Goal: Task Accomplishment & Management: Manage account settings

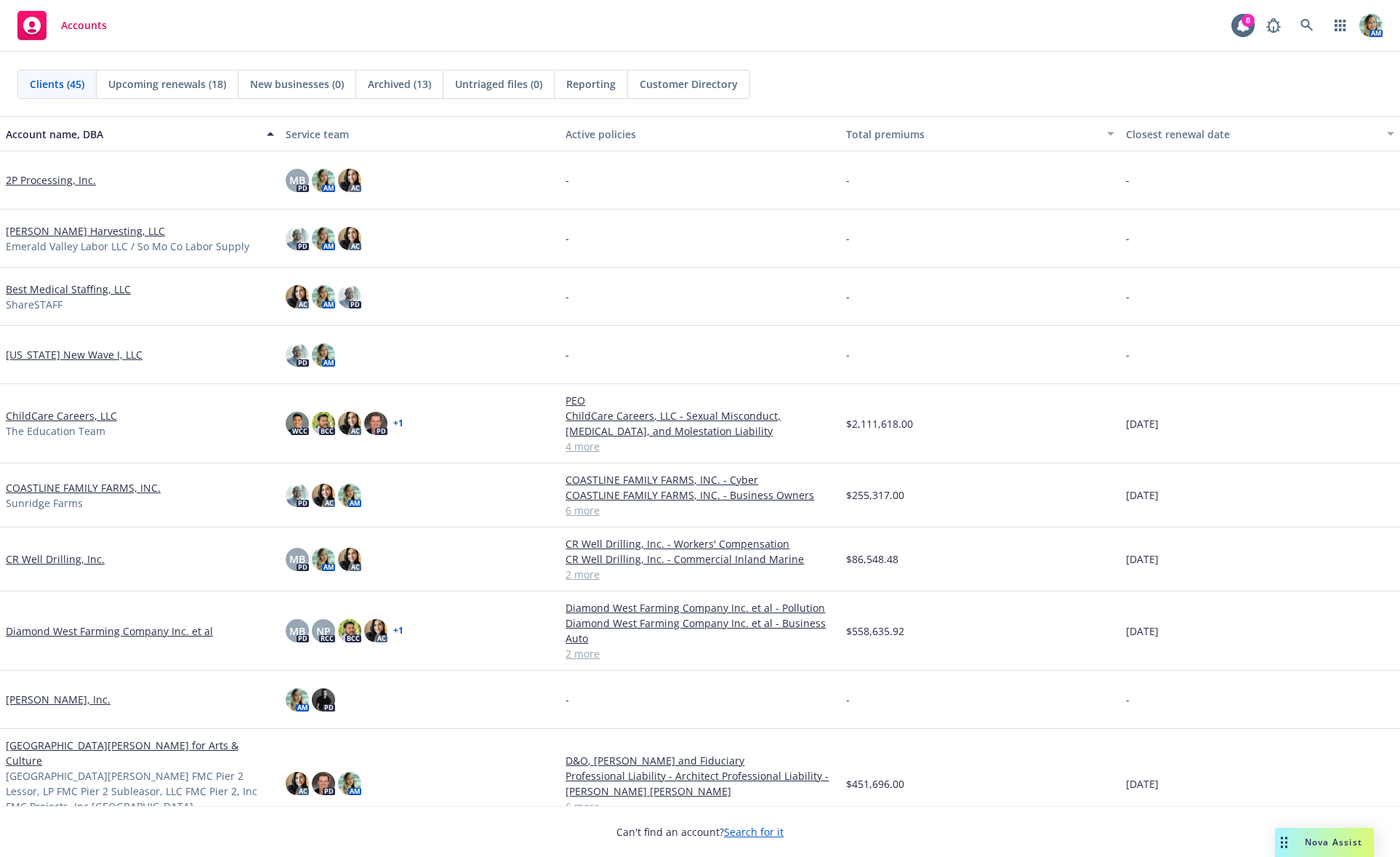
scroll to position [145, 0]
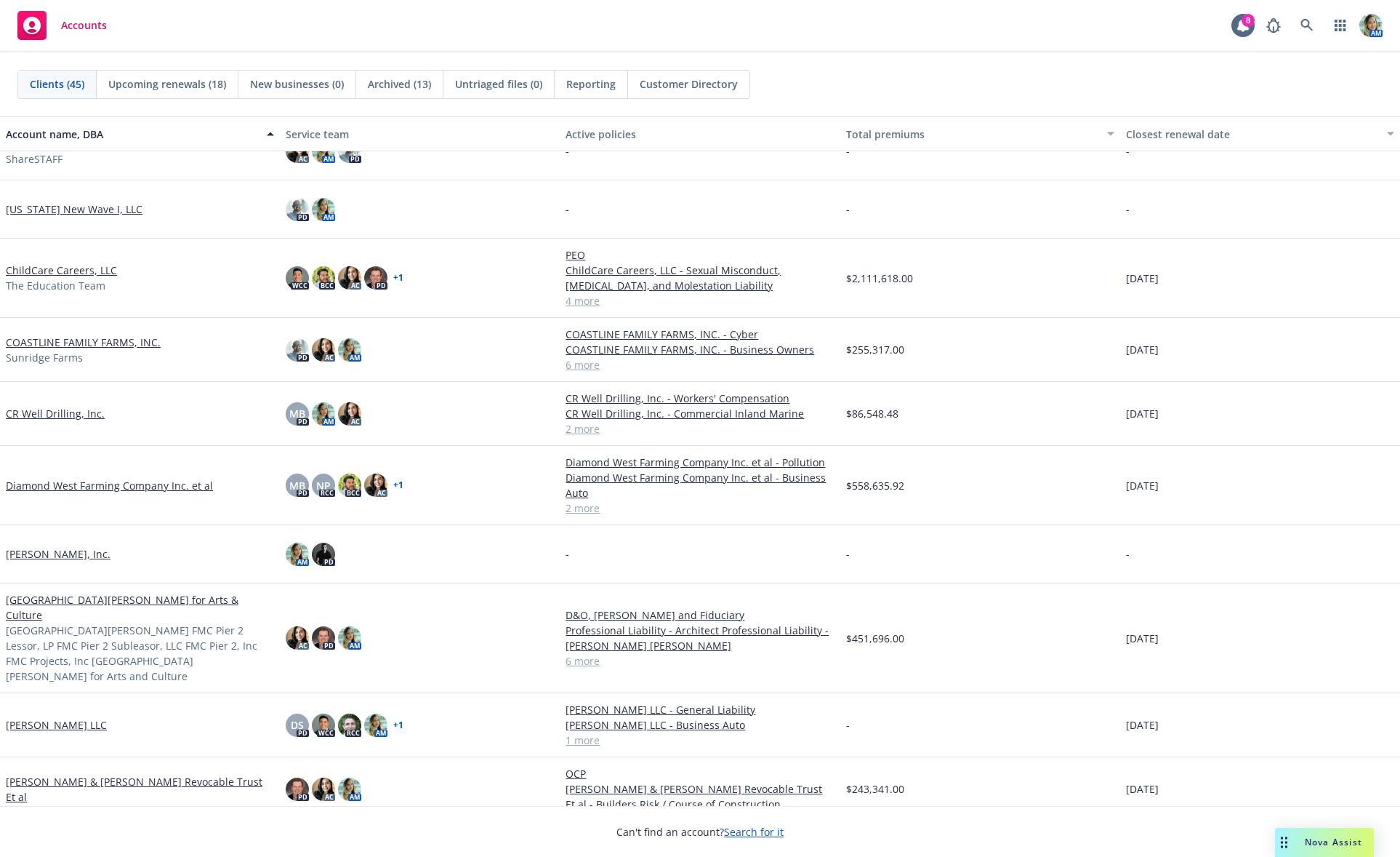
click at [160, 489] on link "Diamond West Farming Company Inc. et al" at bounding box center [110, 485] width 208 height 16
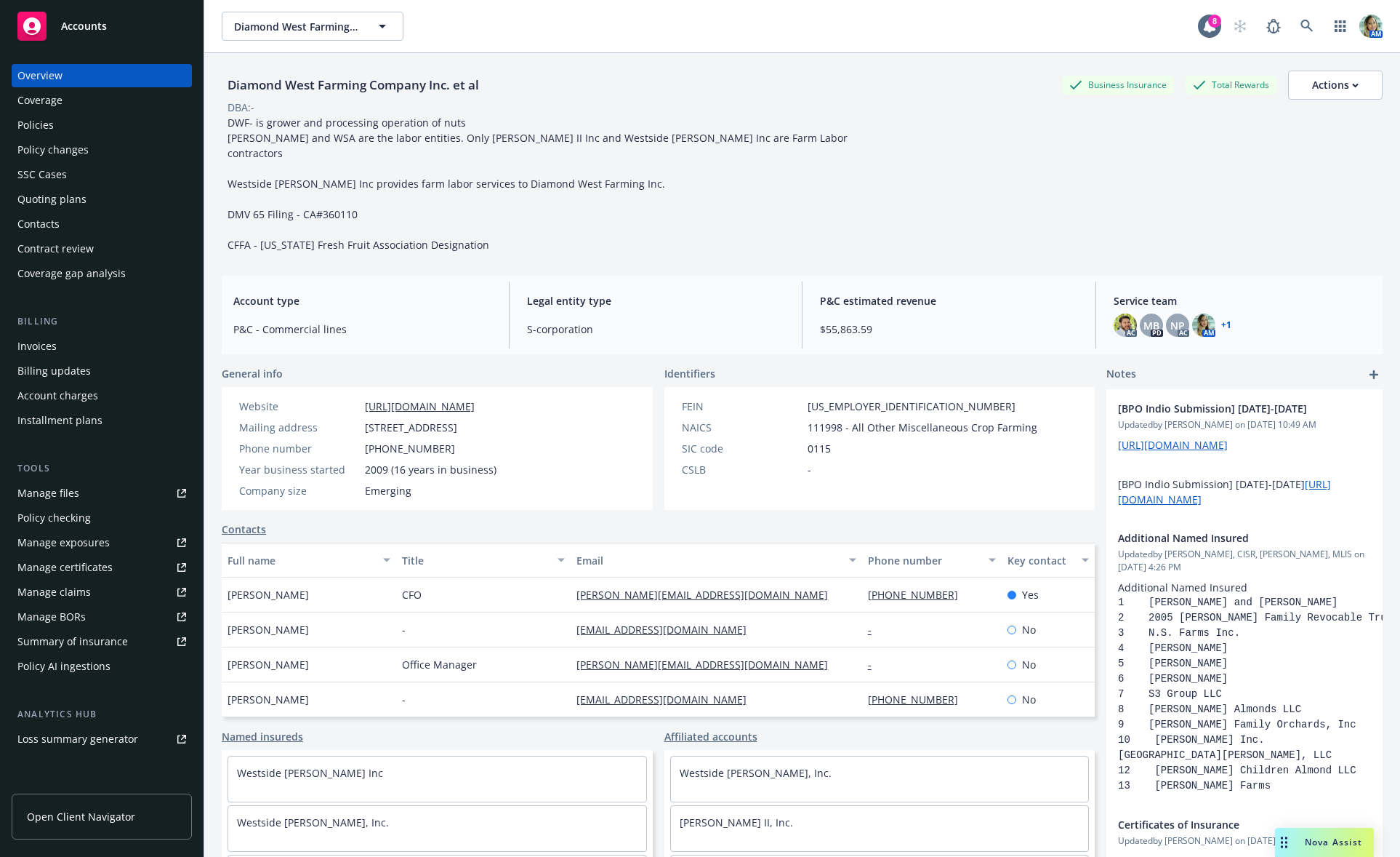
click at [53, 225] on div "Contacts" at bounding box center [39, 223] width 42 height 23
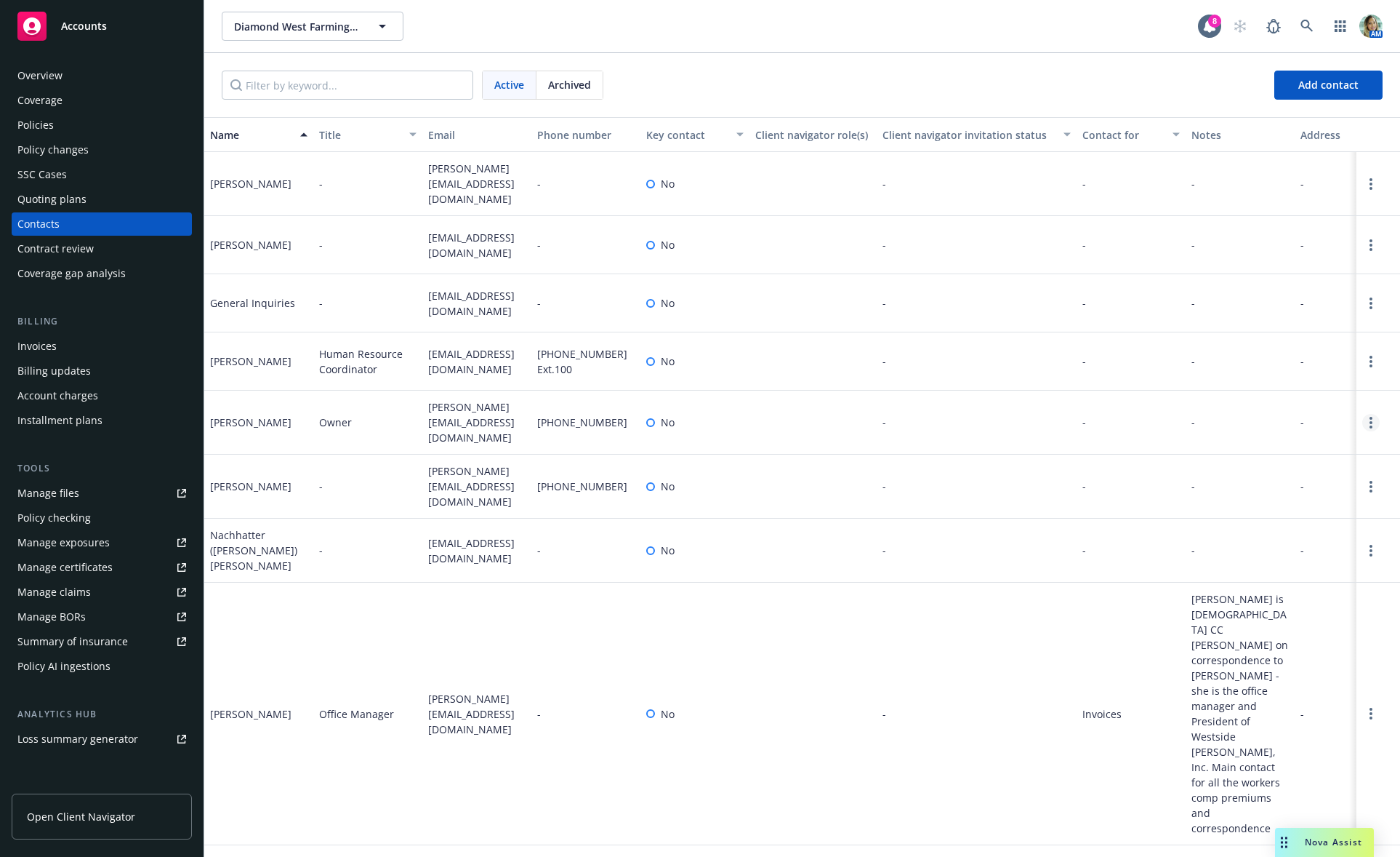
click at [1362, 414] on link "Open options" at bounding box center [1371, 423] width 18 height 18
click at [1234, 331] on link "Edit contact" at bounding box center [1267, 332] width 165 height 29
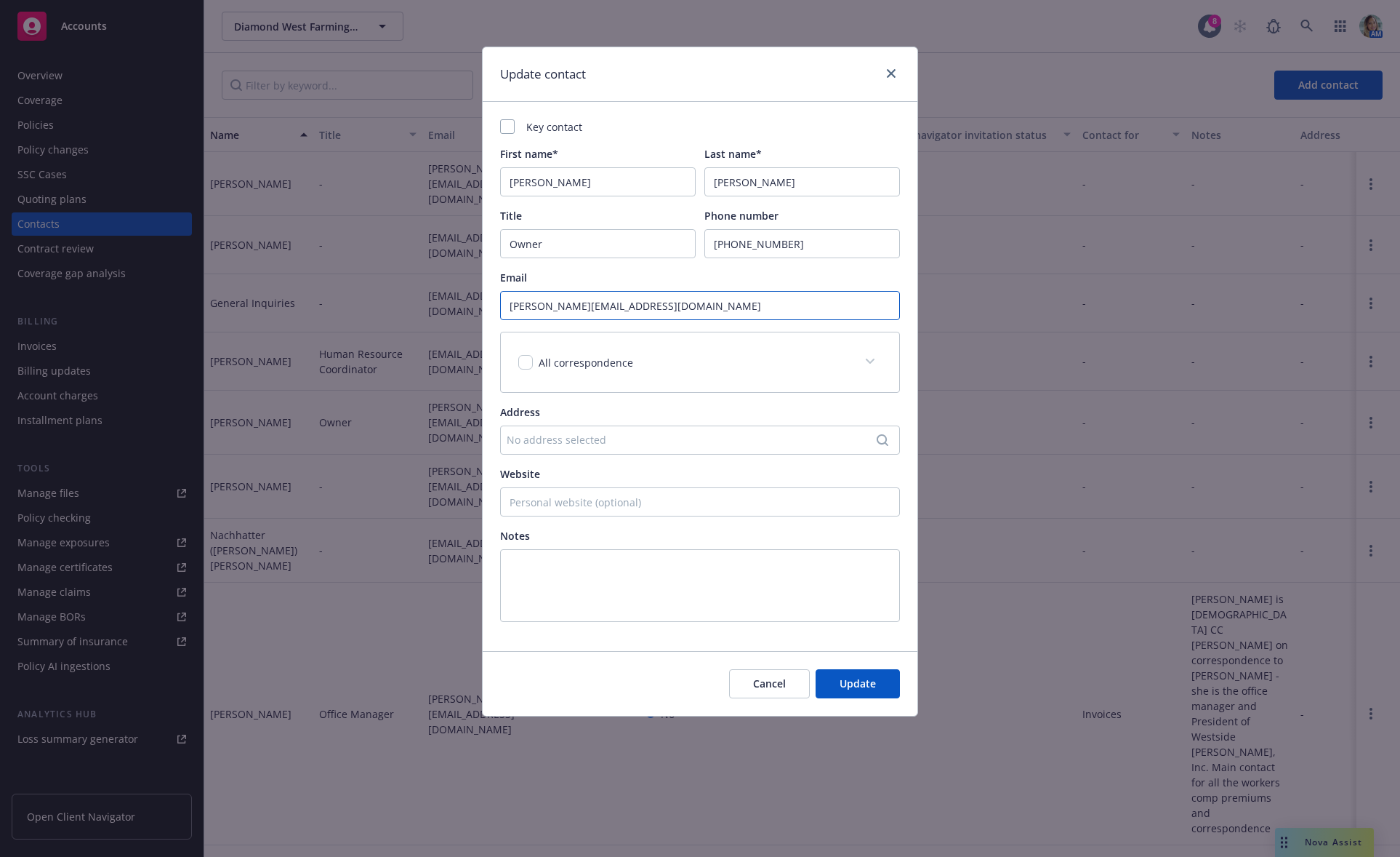
drag, startPoint x: 689, startPoint y: 302, endPoint x: 465, endPoint y: 289, distance: 224.4
click at [465, 289] on div "Update contact Key contact First name* [PERSON_NAME] Last name* [PERSON_NAME] T…" at bounding box center [700, 428] width 1400 height 857
paste input "[PERSON_NAME][EMAIL_ADDRESS]"
type input "[EMAIL_ADDRESS][DOMAIN_NAME]"
click at [860, 687] on span "Update" at bounding box center [857, 683] width 36 height 14
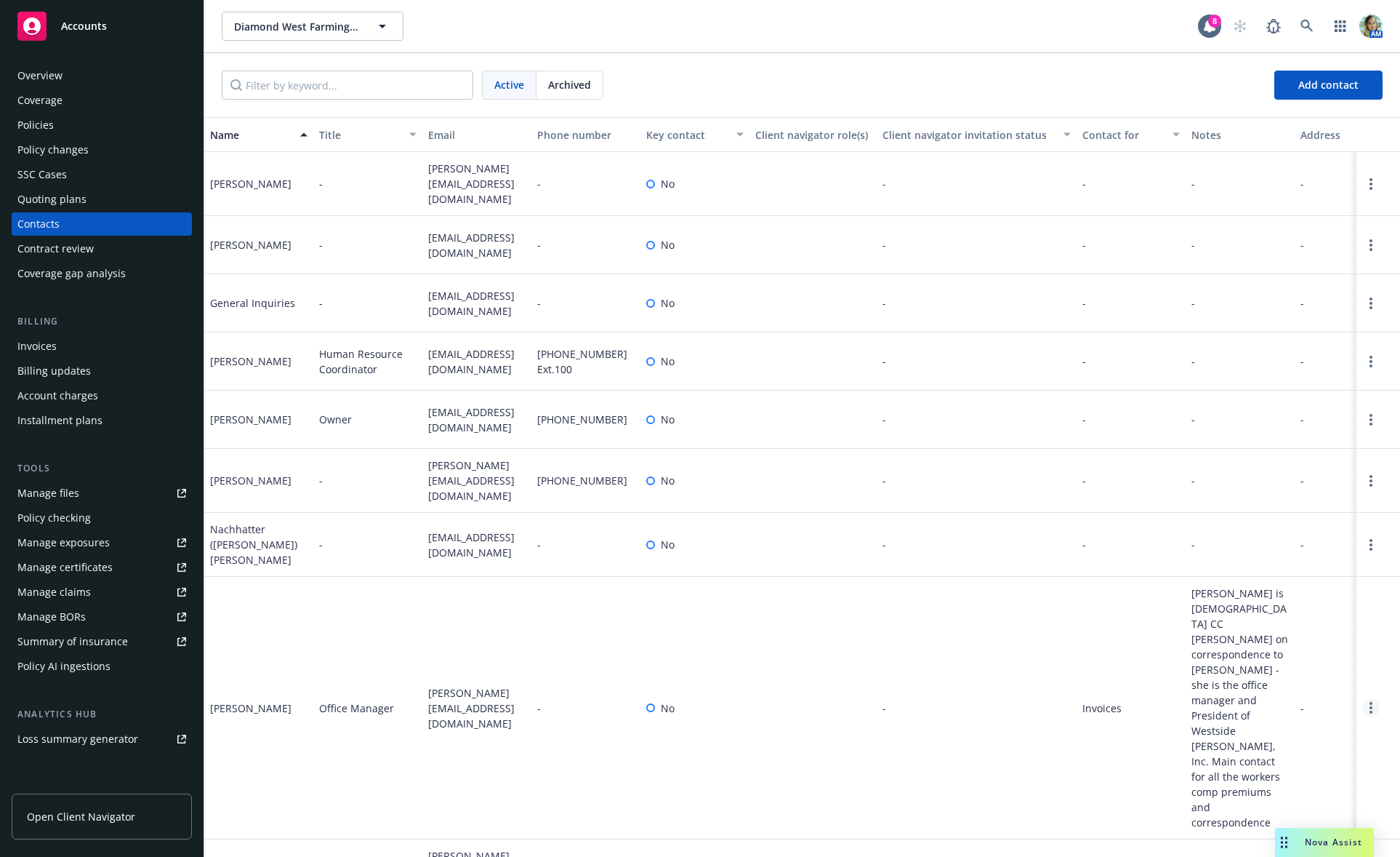
click at [1370, 702] on icon "Open options" at bounding box center [1371, 708] width 3 height 12
click at [1244, 571] on link "Edit contact" at bounding box center [1267, 570] width 165 height 29
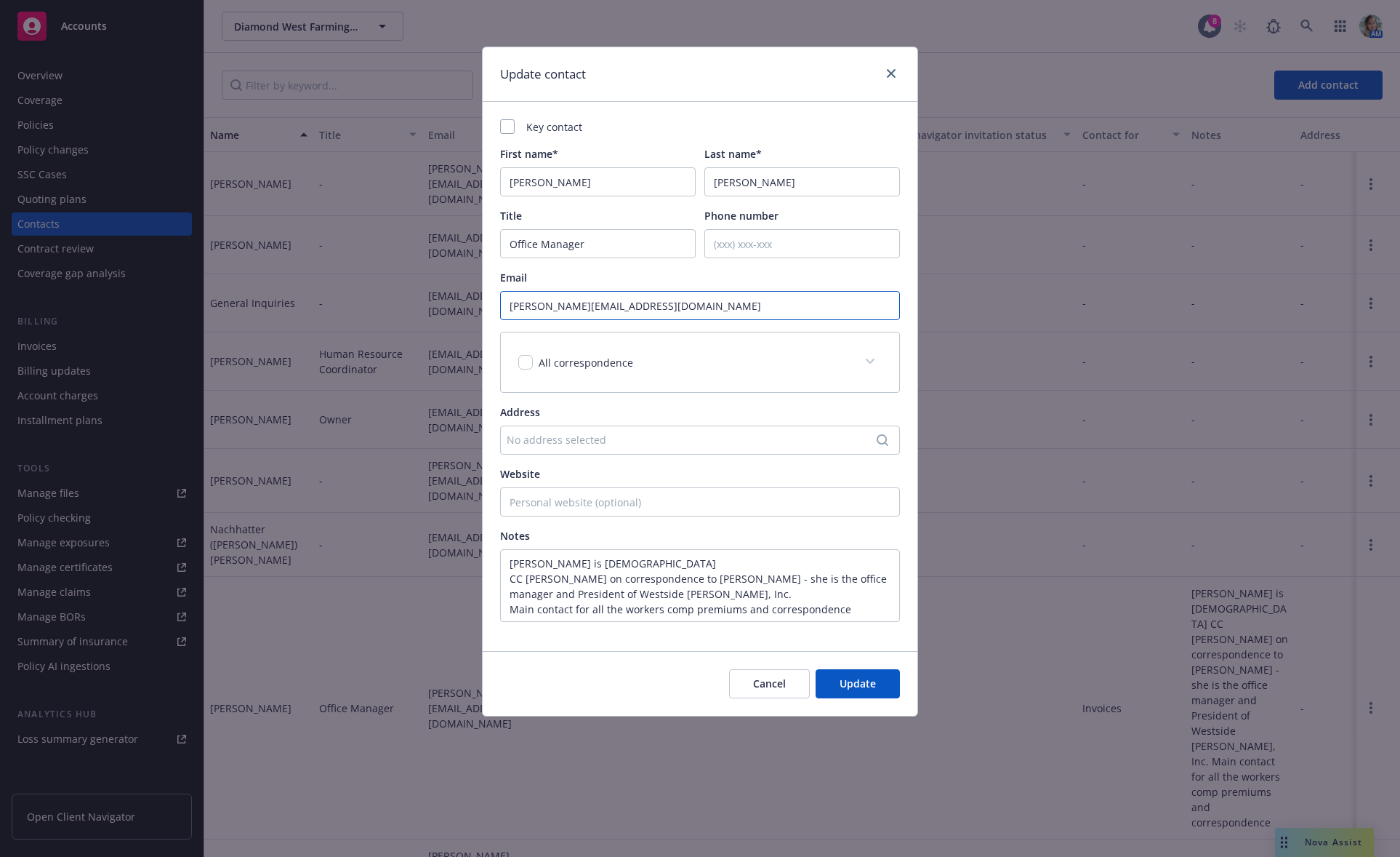
drag, startPoint x: 680, startPoint y: 300, endPoint x: 450, endPoint y: 281, distance: 230.8
click at [454, 281] on div "Update contact Key contact First name* [PERSON_NAME] Last name* [PERSON_NAME] T…" at bounding box center [700, 428] width 1400 height 857
paste input "[EMAIL_ADDRESS]"
type input "[EMAIL_ADDRESS][DOMAIN_NAME]"
click at [892, 689] on button "Update" at bounding box center [858, 683] width 84 height 29
